Goal: Task Accomplishment & Management: Use online tool/utility

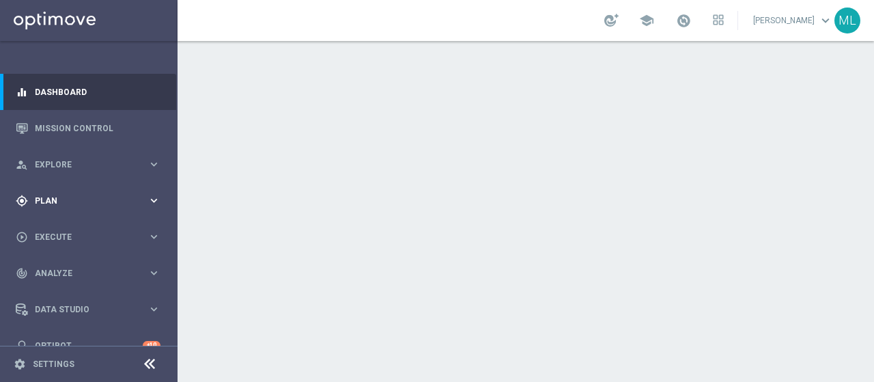
drag, startPoint x: 36, startPoint y: 195, endPoint x: 73, endPoint y: 212, distance: 40.9
click at [35, 195] on div "gps_fixed Plan" at bounding box center [82, 201] width 132 height 12
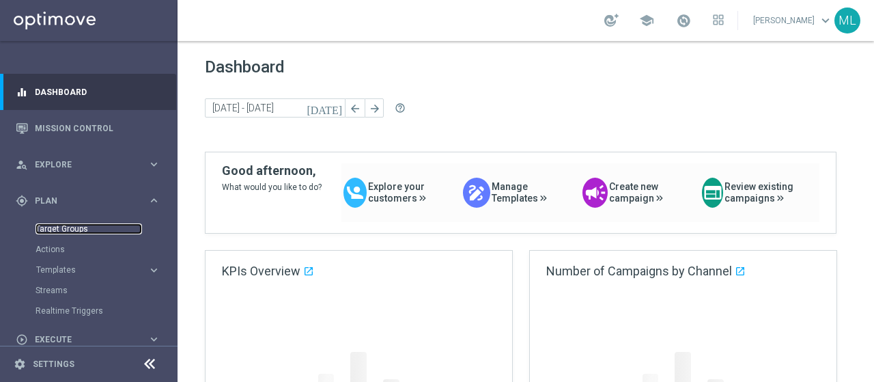
click at [61, 227] on link "Target Groups" at bounding box center [88, 228] width 106 height 11
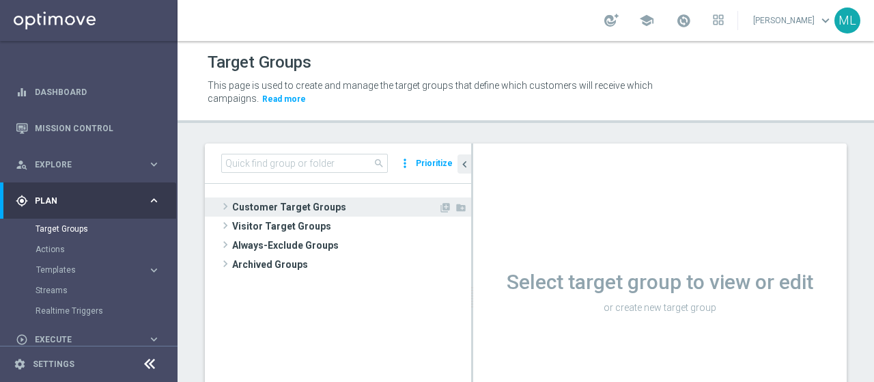
click at [227, 205] on span at bounding box center [225, 206] width 14 height 16
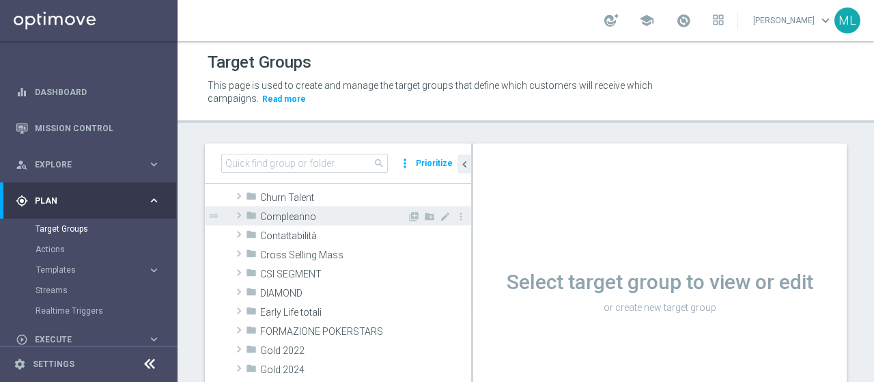
scroll to position [137, 0]
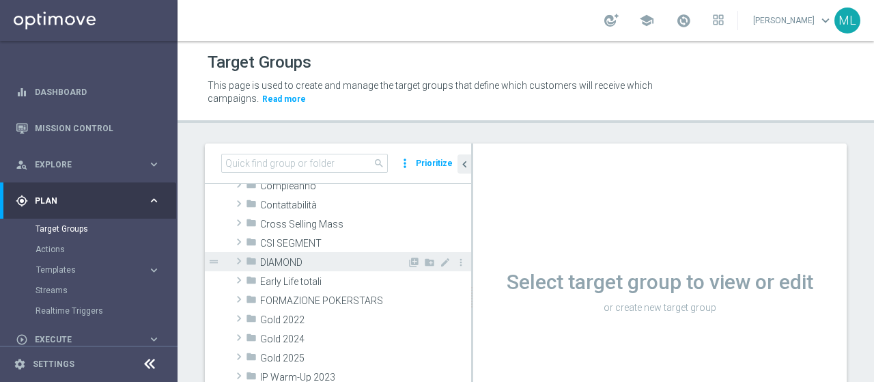
click at [236, 261] on span at bounding box center [239, 261] width 14 height 16
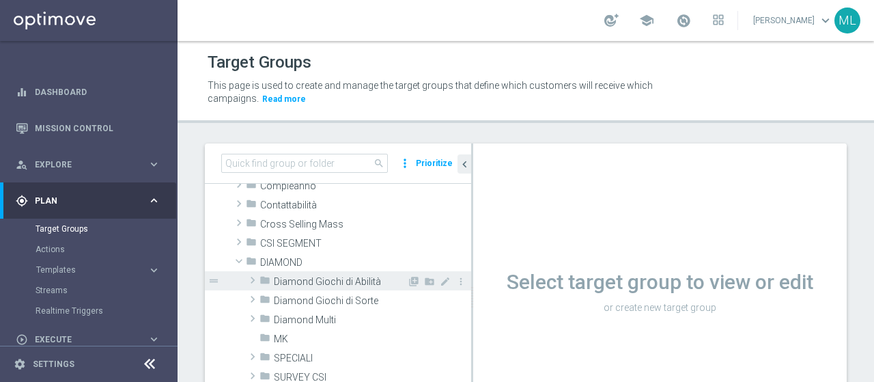
click at [251, 279] on span at bounding box center [253, 280] width 14 height 16
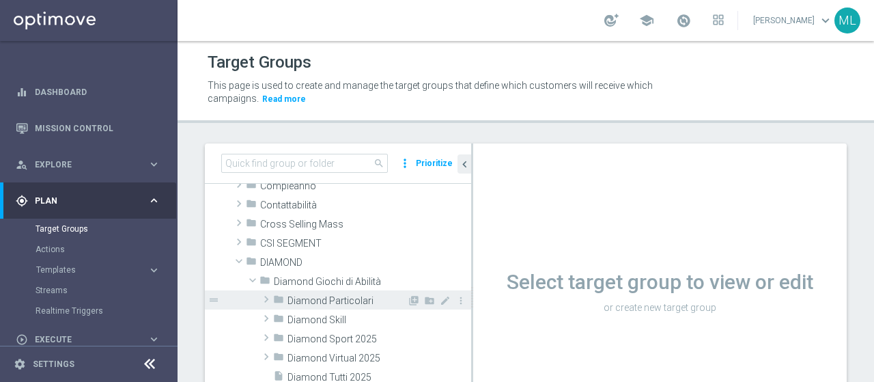
click at [262, 299] on span at bounding box center [266, 299] width 14 height 16
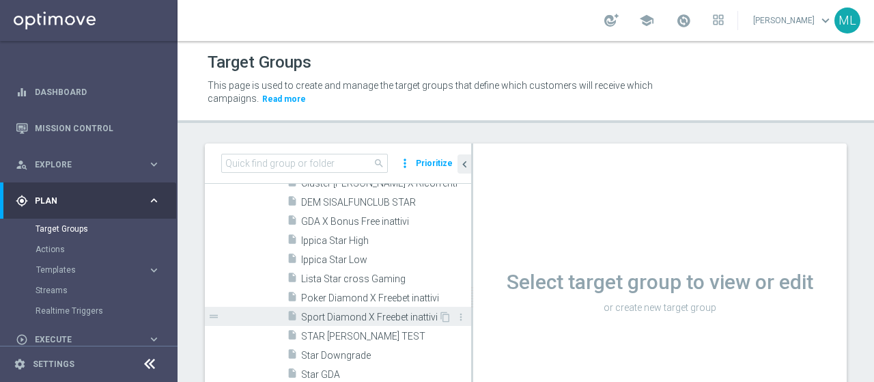
scroll to position [341, 0]
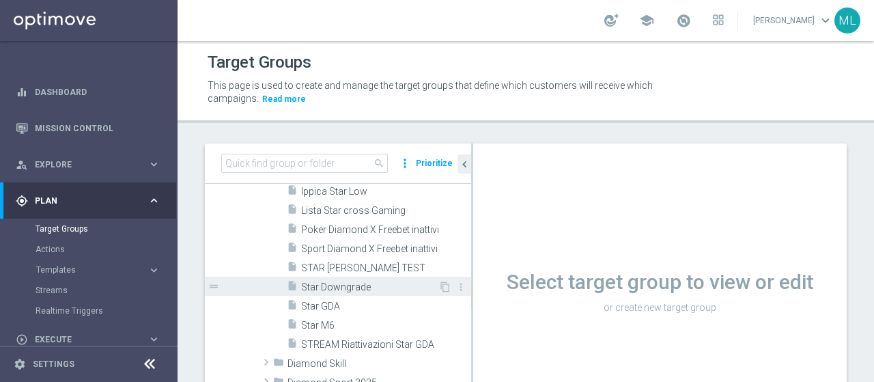
click at [309, 276] on div "insert_drive_file Star Downgrade" at bounding box center [363, 285] width 152 height 19
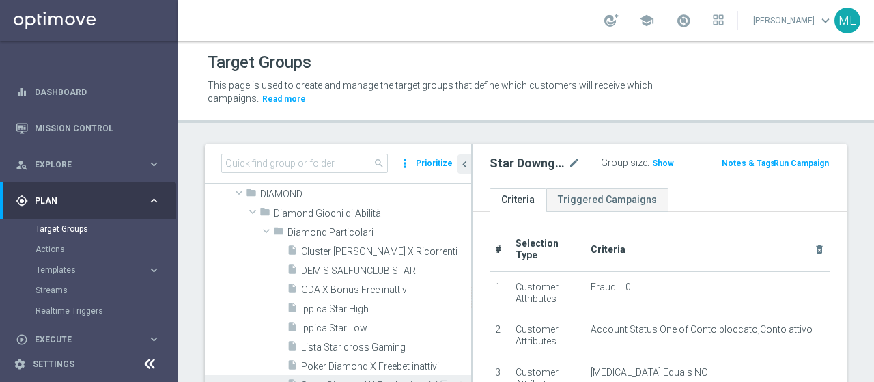
scroll to position [137, 0]
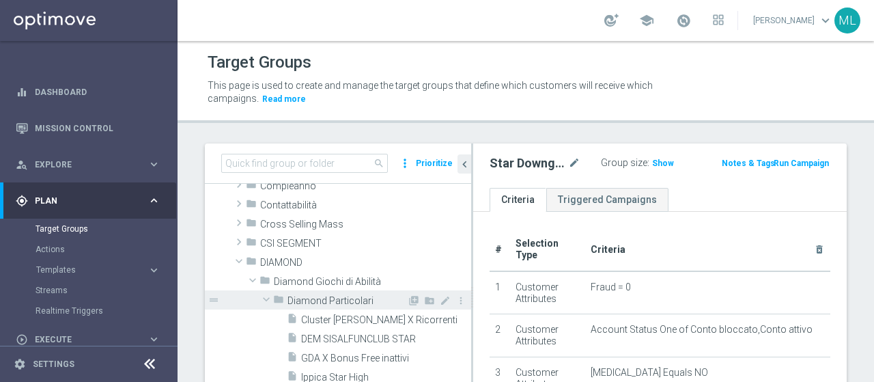
click at [265, 299] on span at bounding box center [266, 299] width 16 height 14
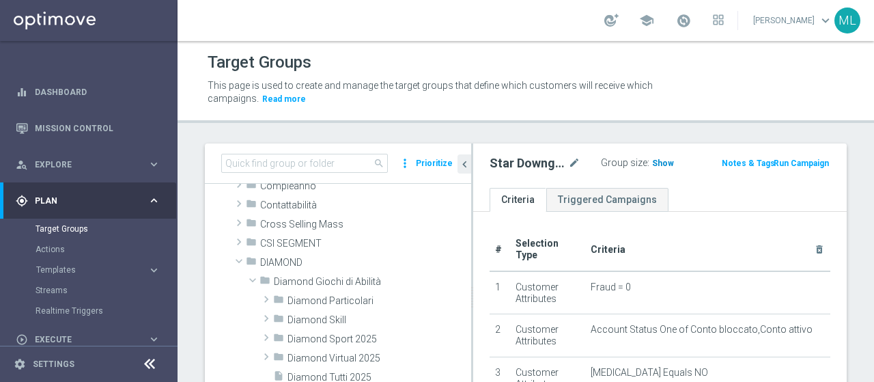
click at [658, 160] on span "Show" at bounding box center [663, 163] width 22 height 10
click at [653, 160] on span "154" at bounding box center [661, 164] width 17 height 13
click at [654, 163] on span "154" at bounding box center [661, 164] width 17 height 13
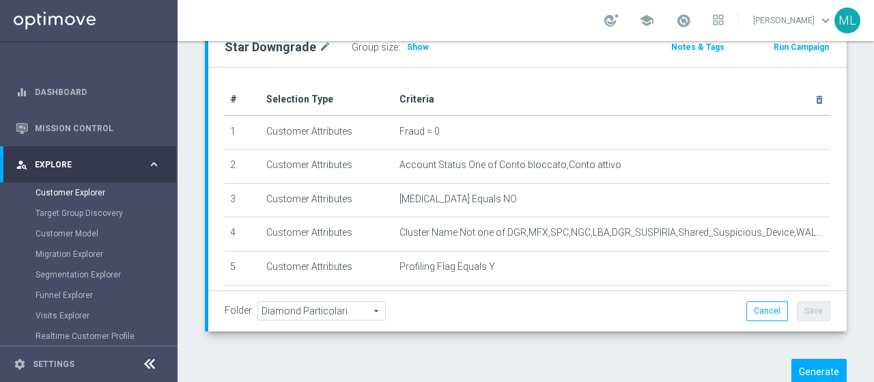
scroll to position [211, 0]
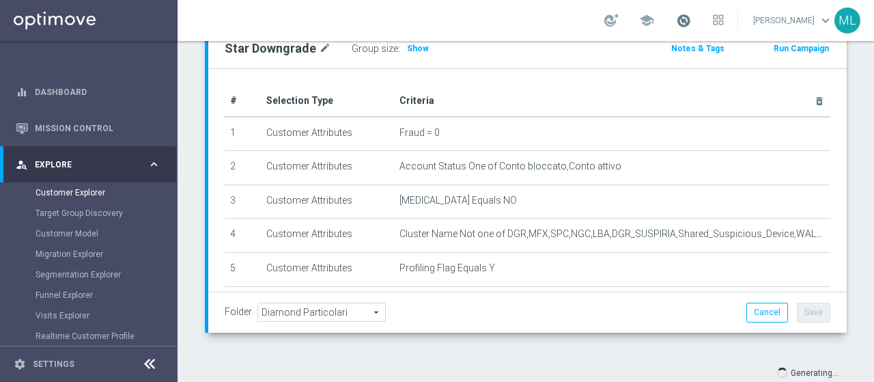
click at [676, 23] on span at bounding box center [683, 20] width 15 height 15
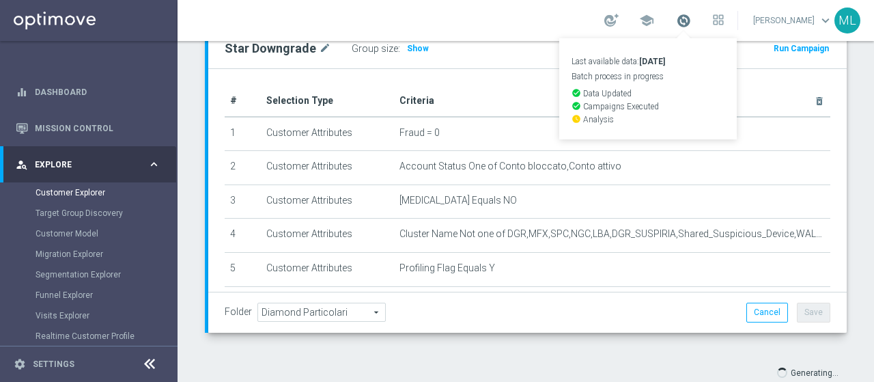
click at [676, 23] on span at bounding box center [683, 20] width 15 height 15
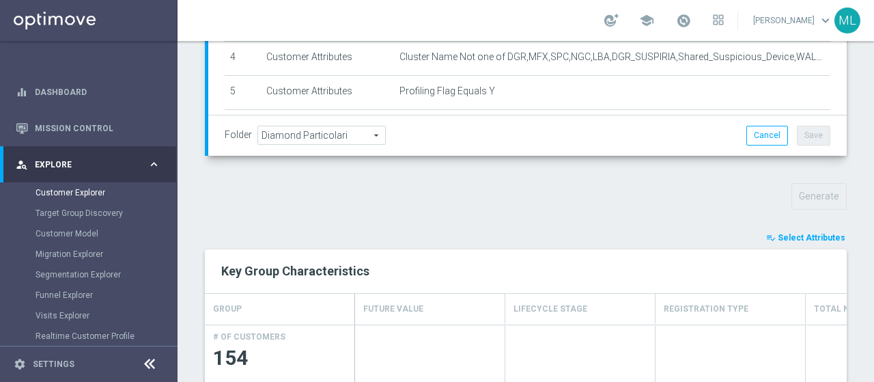
scroll to position [417, 0]
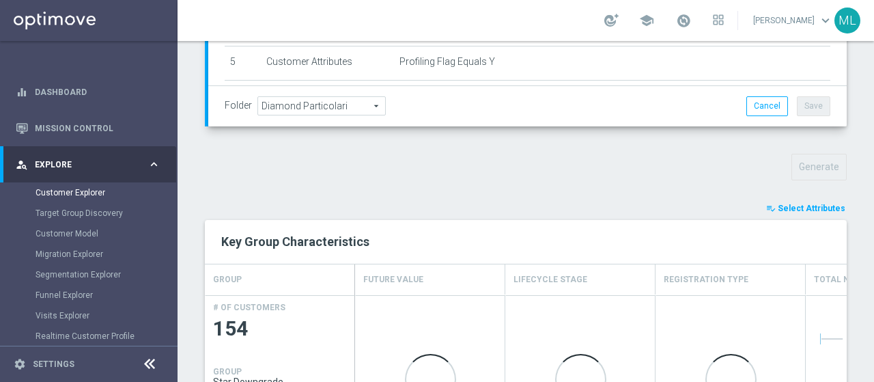
click at [804, 201] on button "playlist_add_check Select Attributes" at bounding box center [806, 208] width 82 height 15
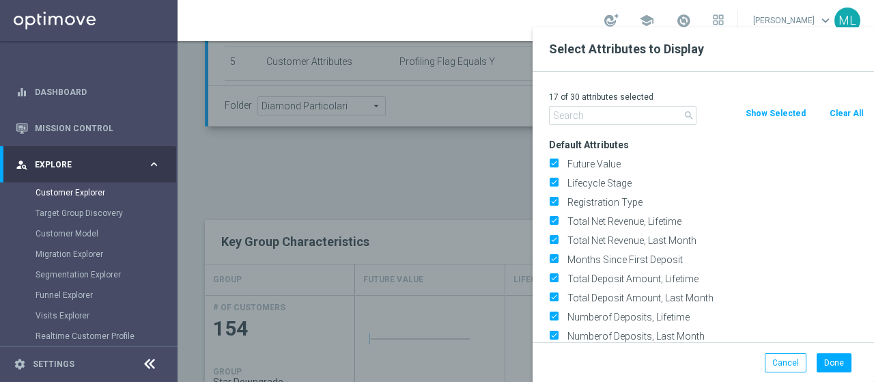
click at [571, 106] on input "text" at bounding box center [622, 115] width 147 height 19
click at [571, 118] on input "text" at bounding box center [622, 115] width 147 height 19
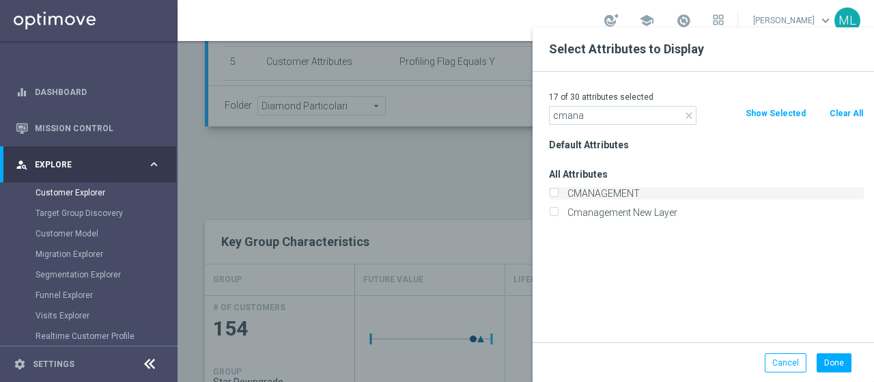
type input "cmana"
click at [562, 188] on label "CMANAGEMENT" at bounding box center [712, 193] width 301 height 12
click at [552, 190] on input "CMANAGEMENT" at bounding box center [553, 194] width 9 height 9
checkbox input "true"
drag, startPoint x: 584, startPoint y: 119, endPoint x: 461, endPoint y: 114, distance: 123.0
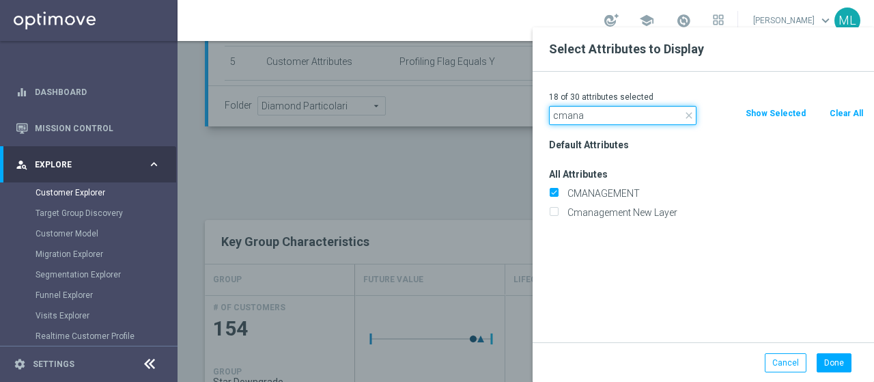
type input "id conto"
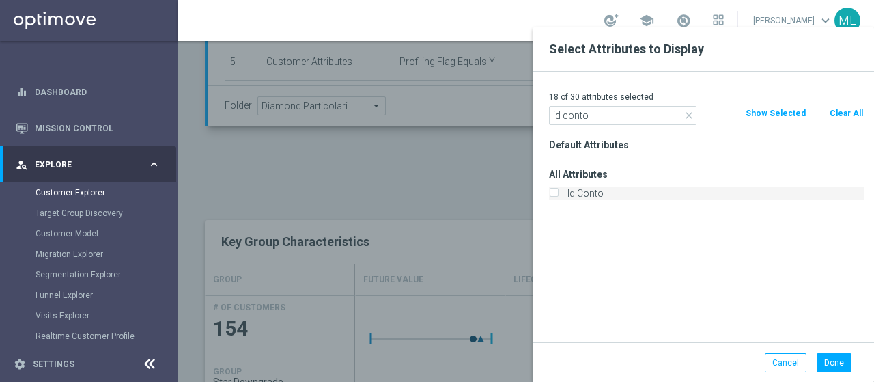
click at [562, 189] on label "Id Conto" at bounding box center [712, 193] width 301 height 12
click at [553, 190] on input "Id Conto" at bounding box center [553, 194] width 9 height 9
checkbox input "true"
drag, startPoint x: 588, startPoint y: 118, endPoint x: 513, endPoint y: 115, distance: 75.1
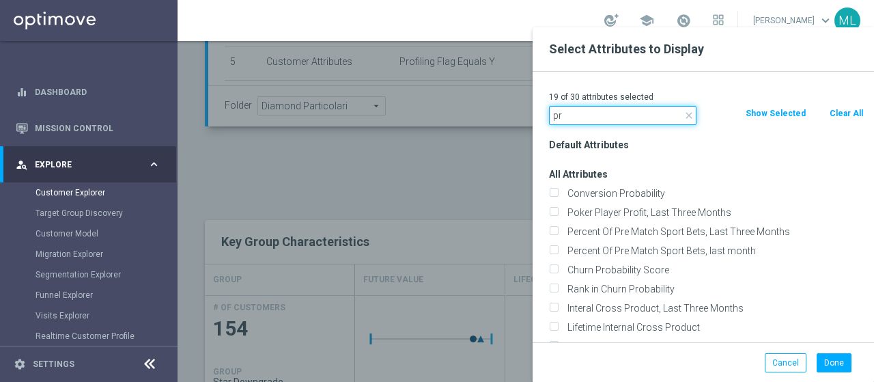
type input "p"
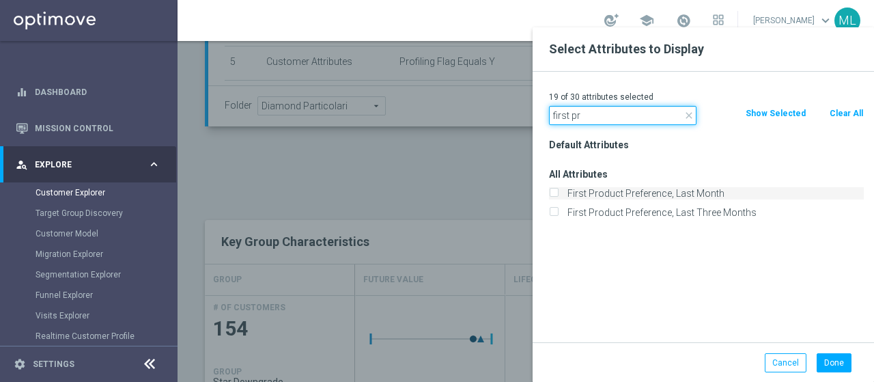
type input "first pr"
click at [554, 191] on input "First Product Preference, Last Month" at bounding box center [553, 194] width 9 height 9
checkbox input "true"
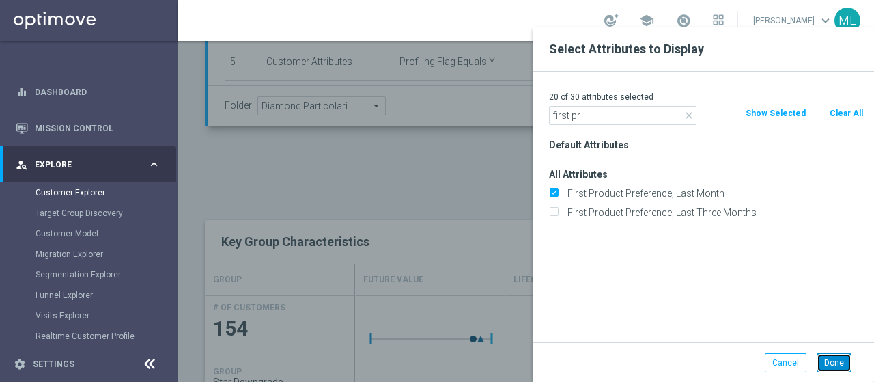
click at [833, 356] on button "Done" at bounding box center [833, 362] width 35 height 19
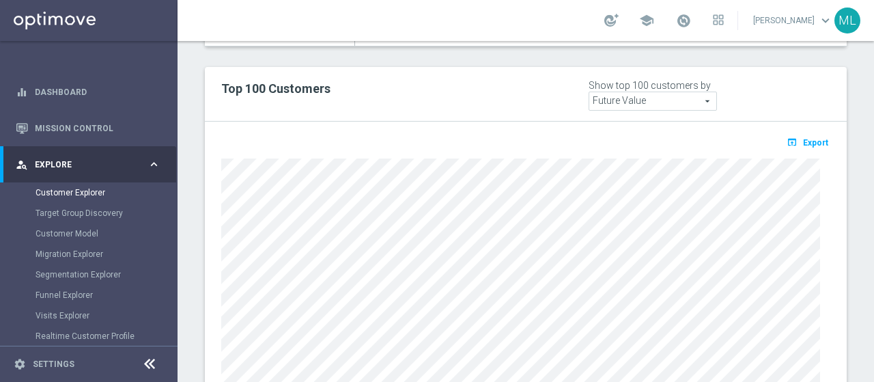
scroll to position [844, 0]
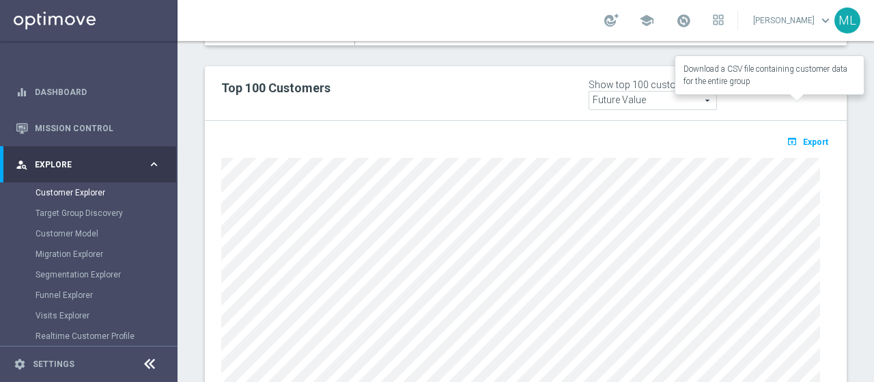
click at [803, 137] on span "Export" at bounding box center [815, 142] width 25 height 10
